Goal: Information Seeking & Learning: Learn about a topic

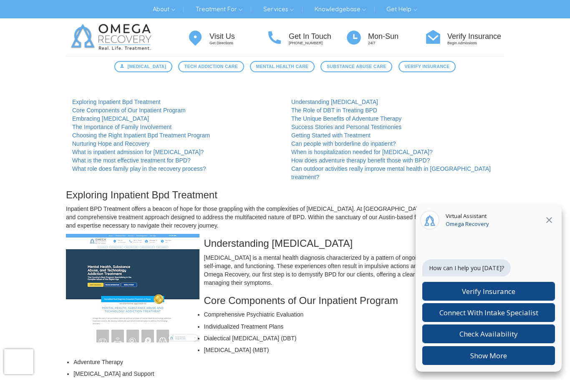
click at [477, 292] on span "Verify Insurance" at bounding box center [488, 291] width 53 height 10
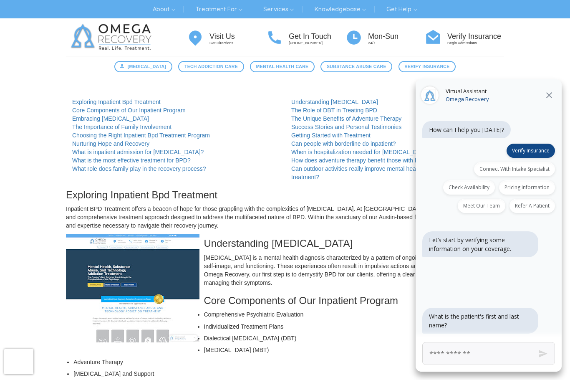
click at [460, 357] on input "First and Last Name" at bounding box center [489, 353] width 133 height 23
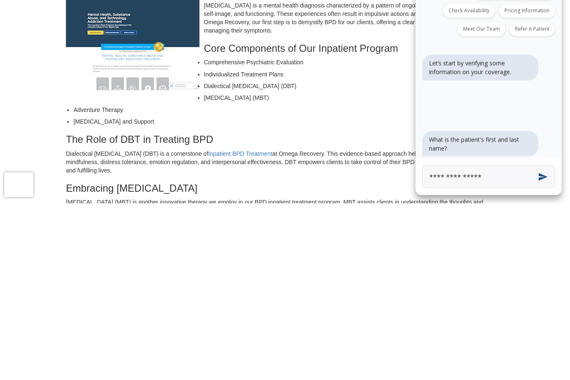
type input "**********"
click at [549, 338] on button "Send" at bounding box center [542, 353] width 31 height 31
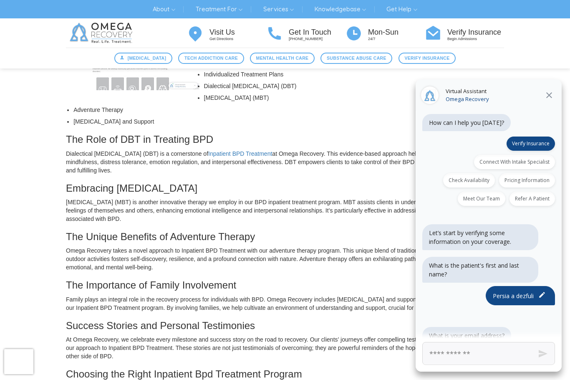
scroll to position [13, 0]
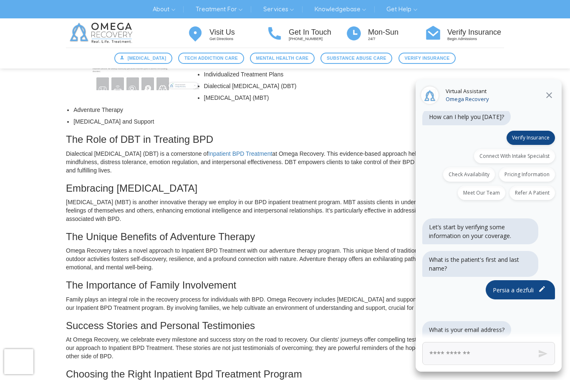
click at [440, 351] on input "Email Address" at bounding box center [489, 353] width 133 height 23
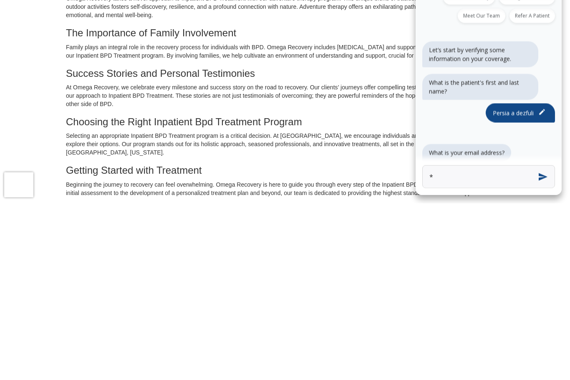
scroll to position [330, 0]
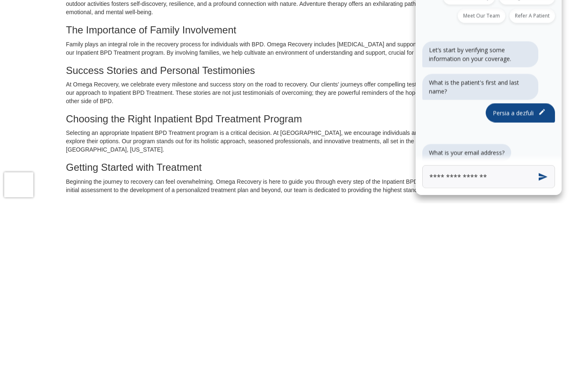
type input "**********"
click at [542, 338] on button "Send" at bounding box center [542, 353] width 31 height 31
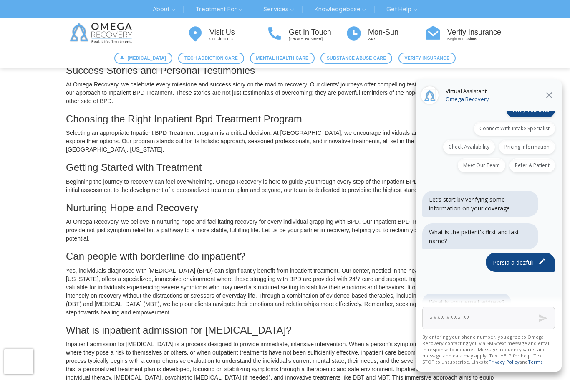
scroll to position [114, 0]
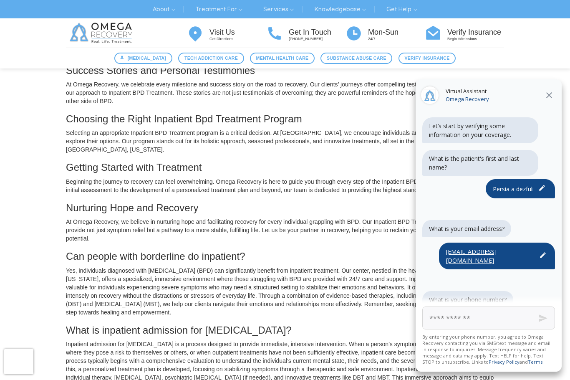
click at [443, 318] on input "Phone Number" at bounding box center [489, 317] width 133 height 23
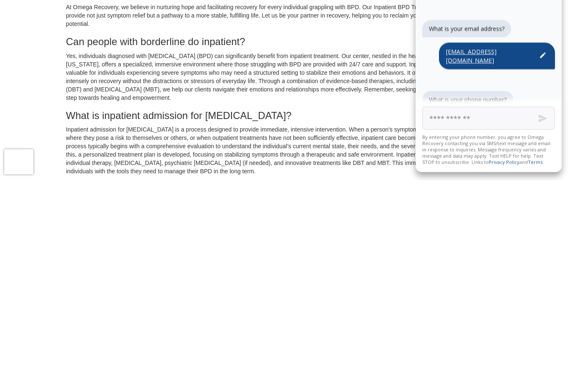
type input "**********"
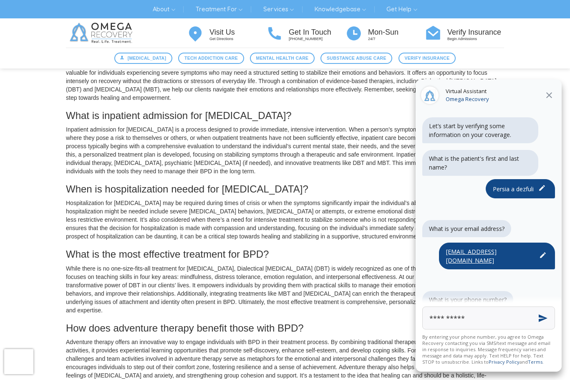
click at [543, 320] on button "Send" at bounding box center [542, 317] width 31 height 31
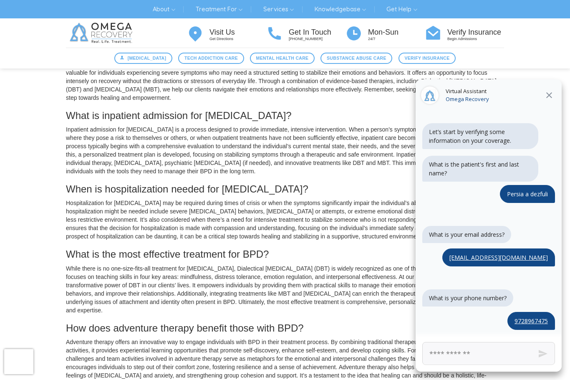
scroll to position [140, 0]
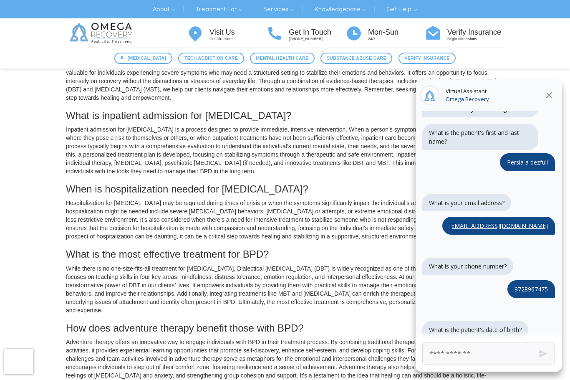
click at [461, 356] on input "text" at bounding box center [489, 353] width 133 height 23
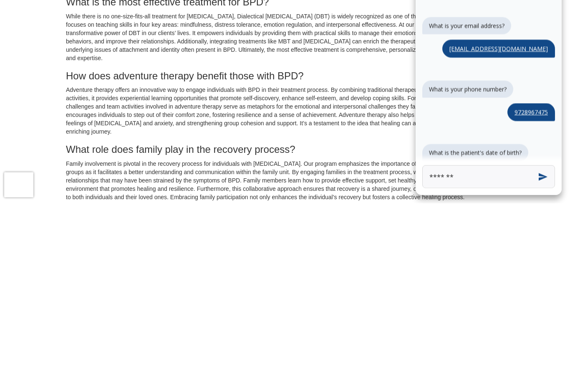
type input "********"
click at [543, 338] on button "Send" at bounding box center [542, 353] width 31 height 31
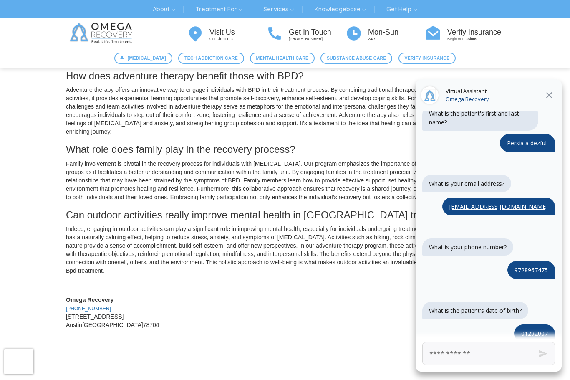
scroll to position [203, 0]
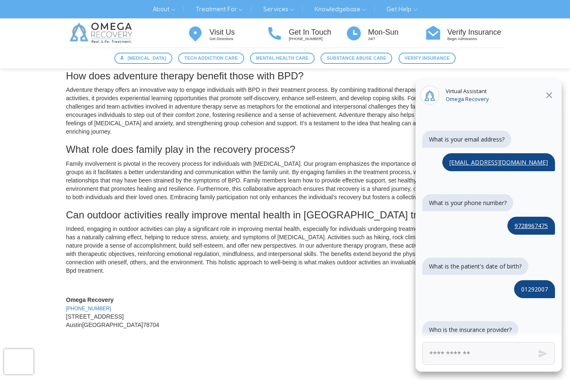
click at [440, 353] on input "text" at bounding box center [489, 353] width 133 height 23
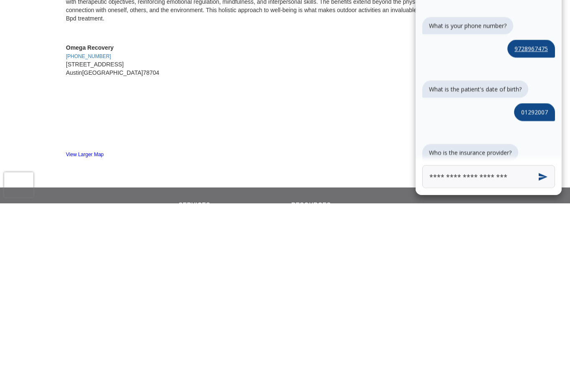
type input "**********"
click at [545, 338] on button "Send" at bounding box center [542, 353] width 31 height 31
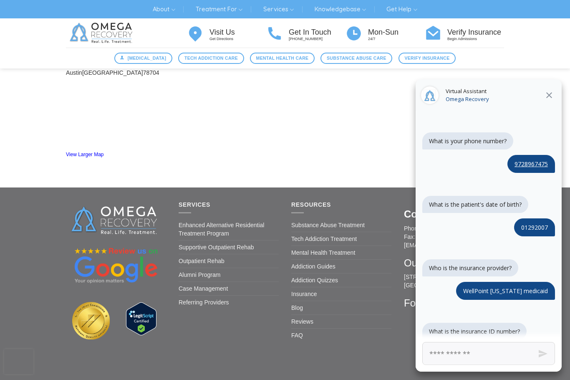
scroll to position [267, 0]
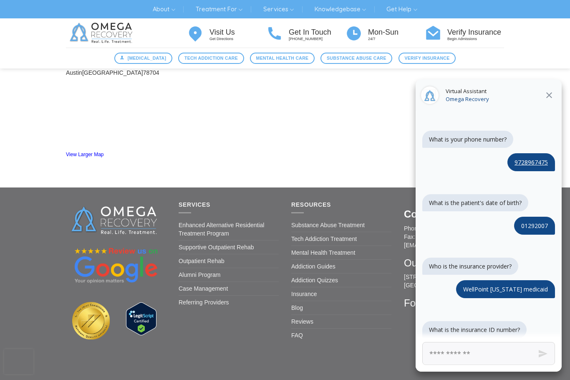
click at [442, 359] on input "text" at bounding box center [489, 353] width 133 height 23
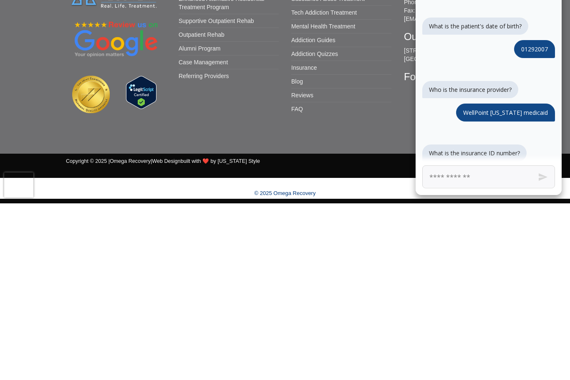
type input "*"
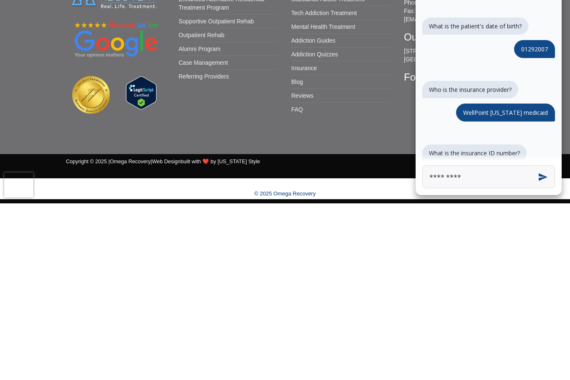
type input "*********"
click at [546, 338] on button "Send" at bounding box center [542, 353] width 31 height 31
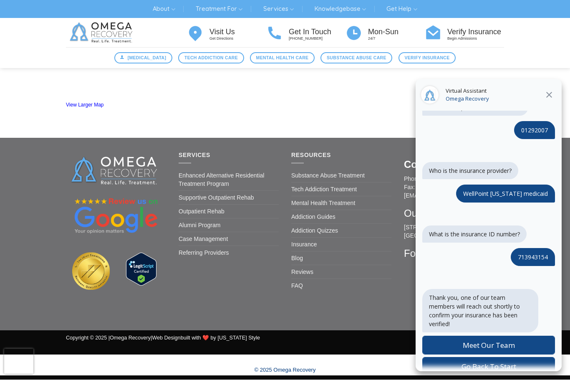
scroll to position [373, 0]
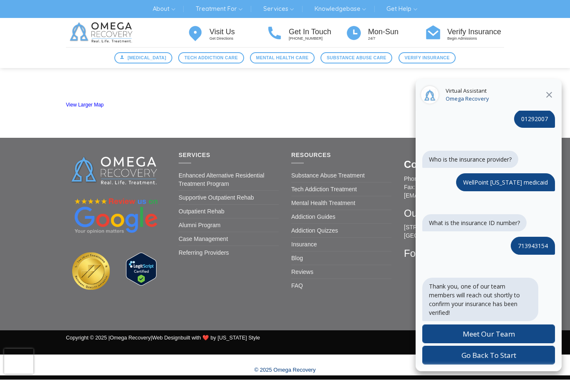
click at [476, 335] on span "Meet Our Team" at bounding box center [489, 334] width 52 height 10
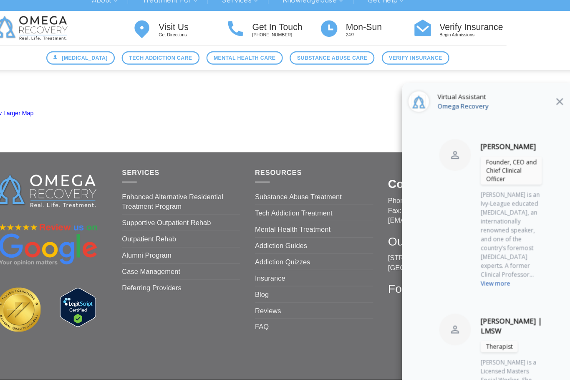
scroll to position [1264, 0]
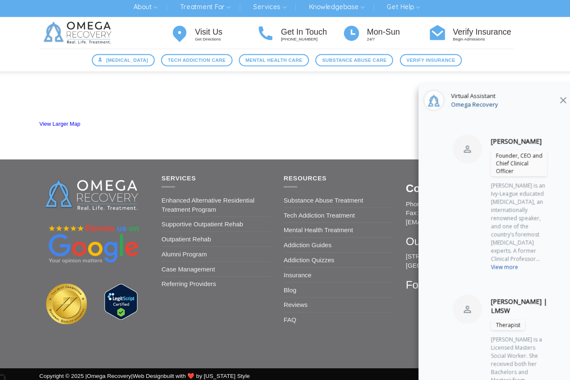
click at [544, 90] on icon at bounding box center [549, 95] width 10 height 10
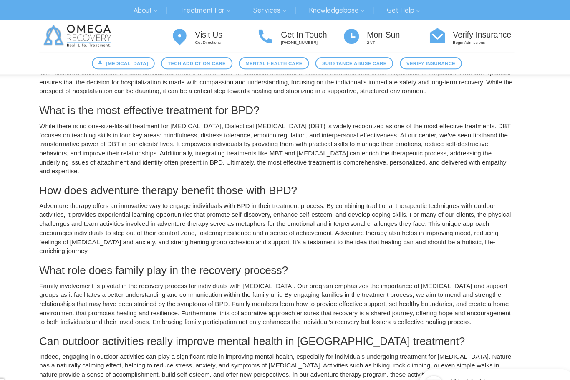
scroll to position [874, 0]
click at [258, 12] on link "Services" at bounding box center [278, 9] width 43 height 13
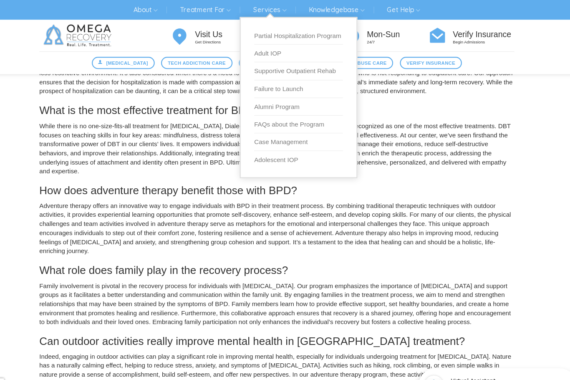
click at [264, 49] on link "Adult IOP" at bounding box center [305, 49] width 82 height 16
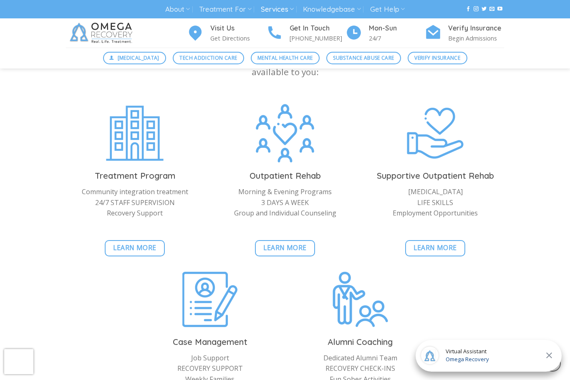
scroll to position [809, 0]
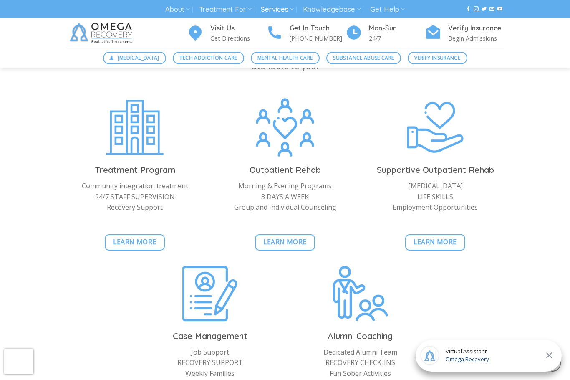
click at [497, 372] on div "Virtual Assistant Omega Recovery" at bounding box center [489, 356] width 146 height 32
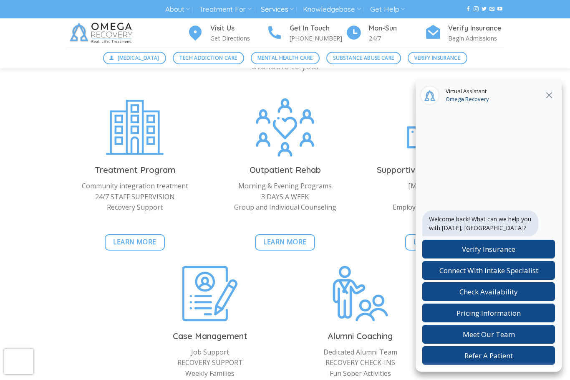
click at [524, 322] on label "Pricing Information" at bounding box center [489, 313] width 133 height 19
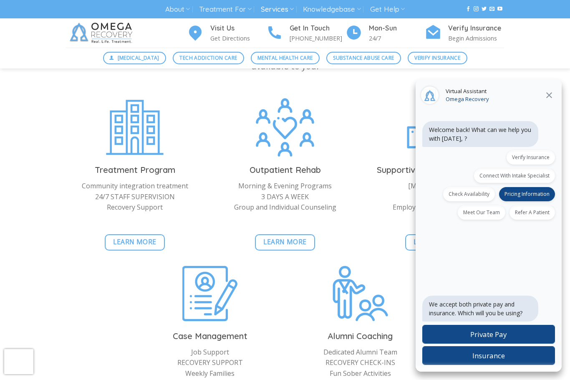
click at [522, 344] on label "Private Pay" at bounding box center [489, 334] width 133 height 19
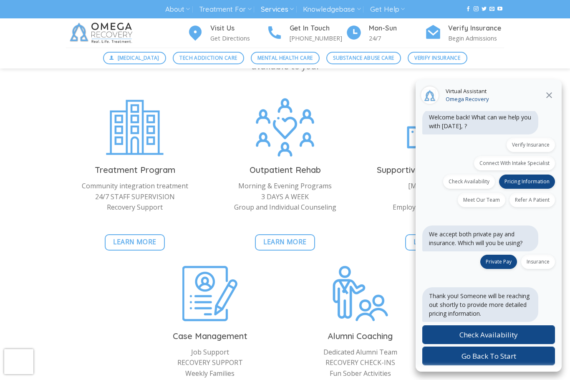
scroll to position [13, 0]
click at [515, 360] on span "Go Back To Start" at bounding box center [489, 356] width 55 height 10
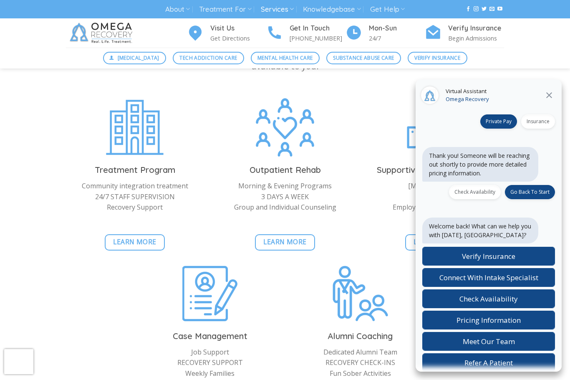
scroll to position [160, 0]
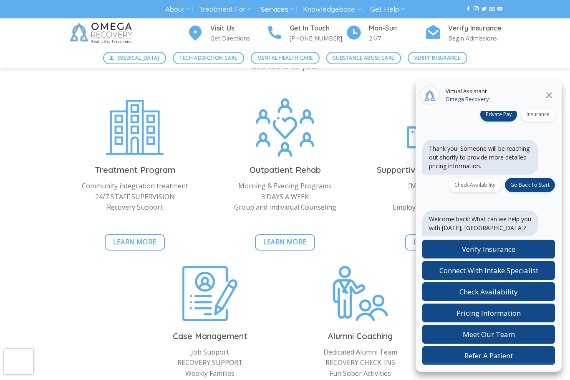
click at [133, 344] on div "Treatment Program Community integration treatment 24/7 STAFF SUPERVISION Recove…" at bounding box center [285, 268] width 451 height 343
click at [544, 100] on icon at bounding box center [549, 95] width 10 height 10
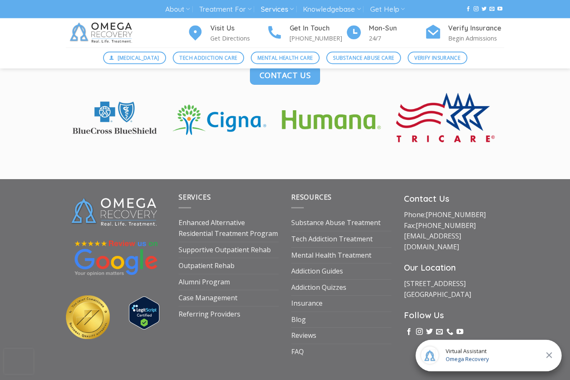
scroll to position [1352, 0]
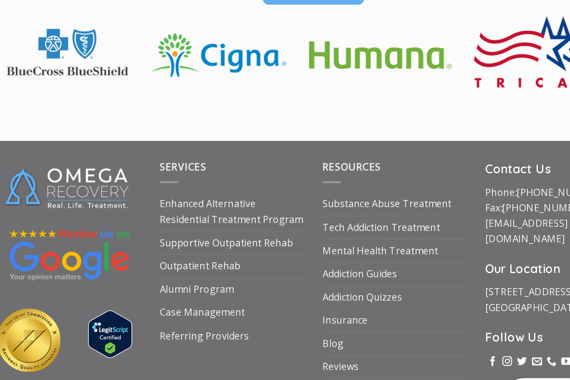
click at [179, 212] on link "Enhanced Alternative Residential Treatment Program" at bounding box center [229, 225] width 100 height 26
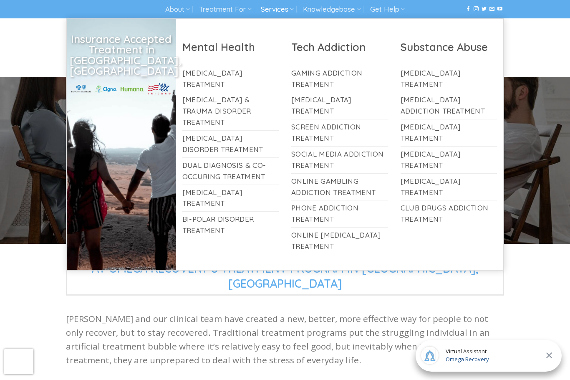
click at [236, 8] on link "Treatment For" at bounding box center [225, 9] width 52 height 15
click at [179, 12] on link "About" at bounding box center [177, 9] width 25 height 15
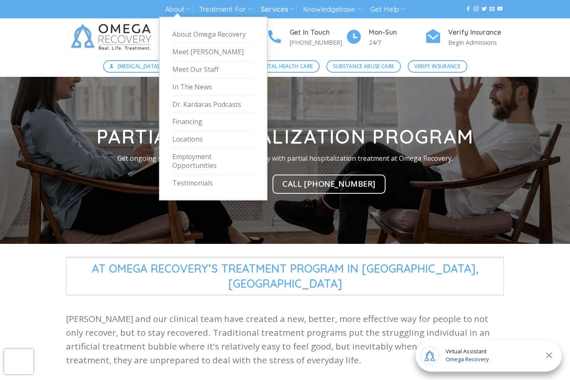
click at [199, 138] on link "Locations" at bounding box center [213, 140] width 82 height 18
